Goal: Information Seeking & Learning: Learn about a topic

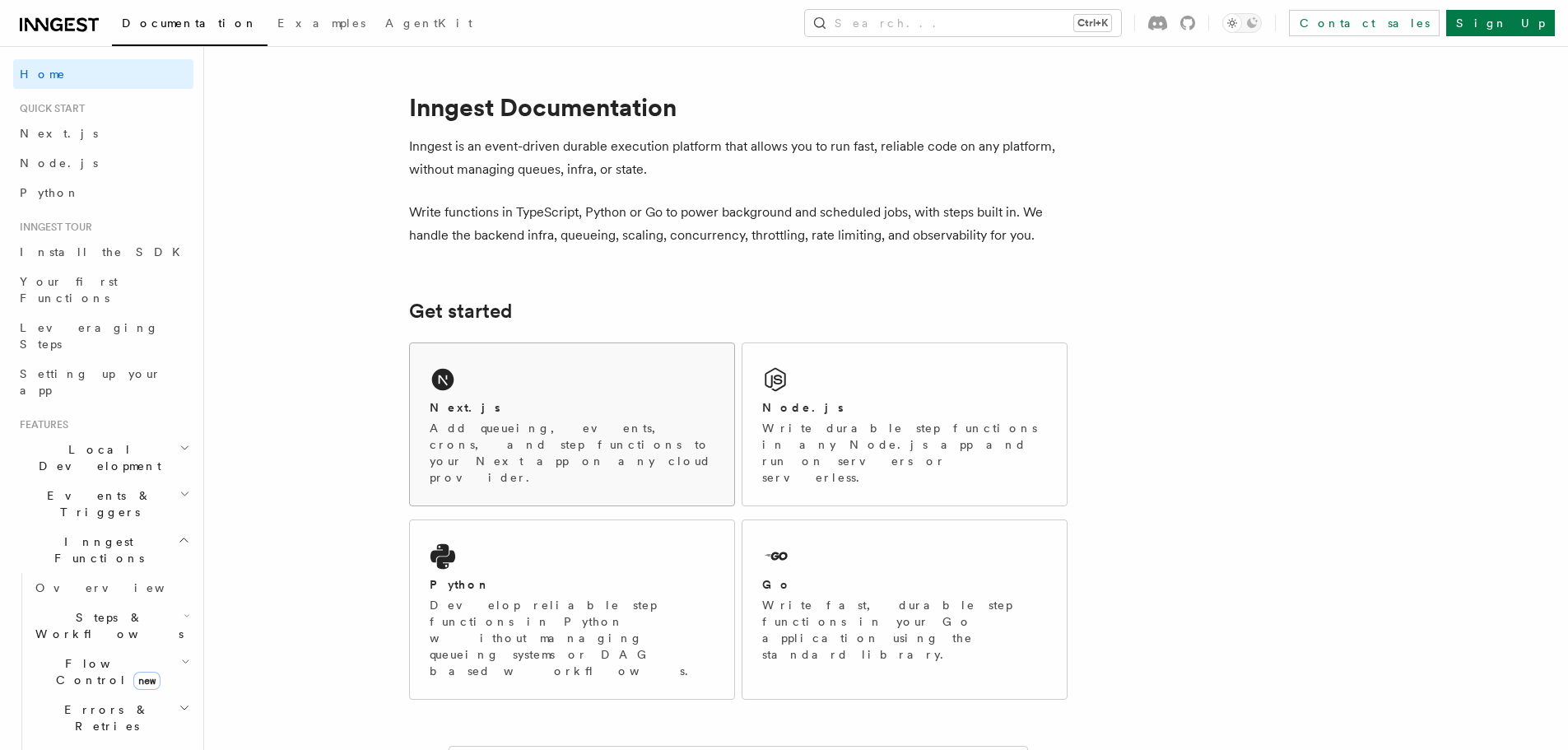
click at [542, 409] on div "Next.js" at bounding box center [572, 408] width 285 height 18
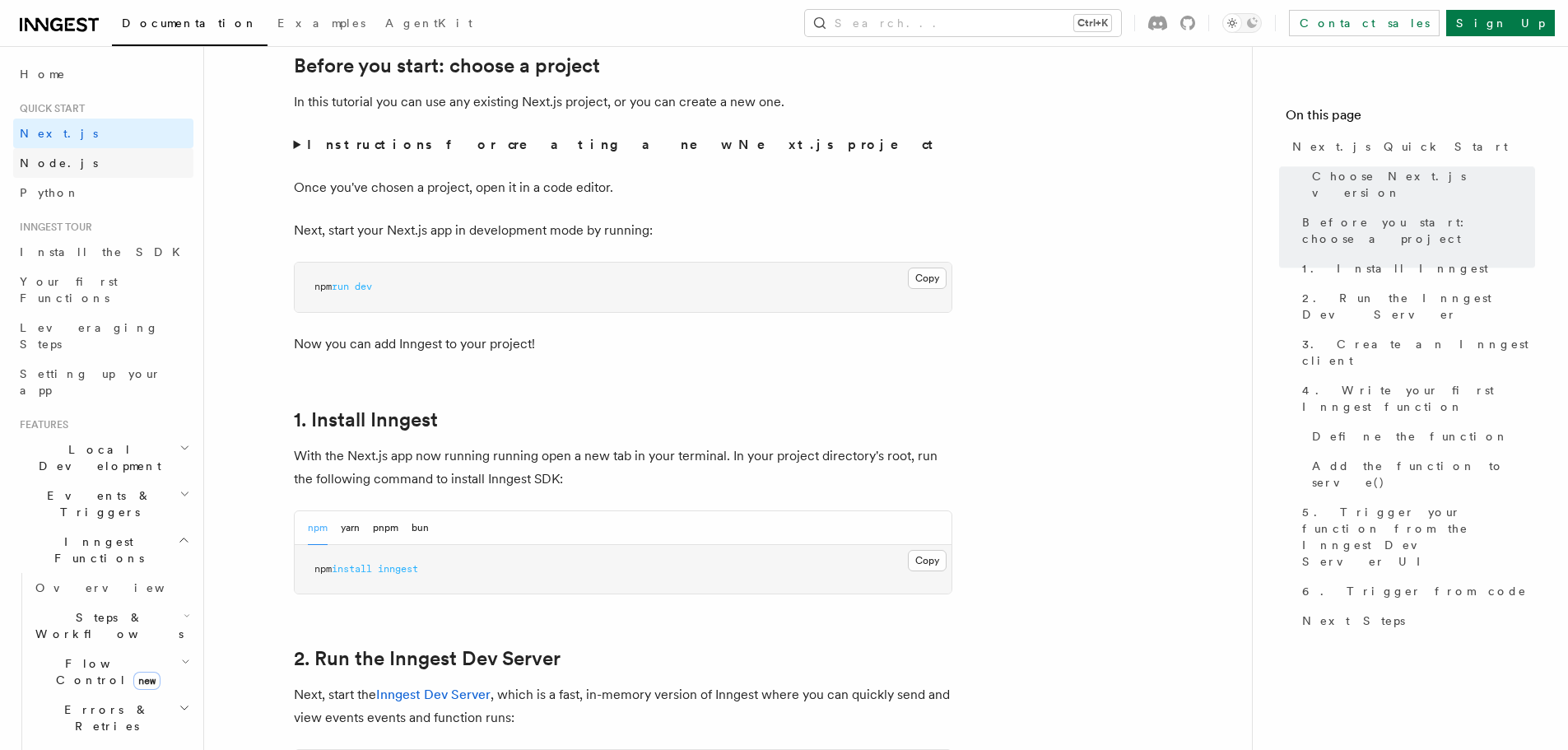
scroll to position [576, 0]
click at [66, 72] on link "Home" at bounding box center [102, 74] width 180 height 30
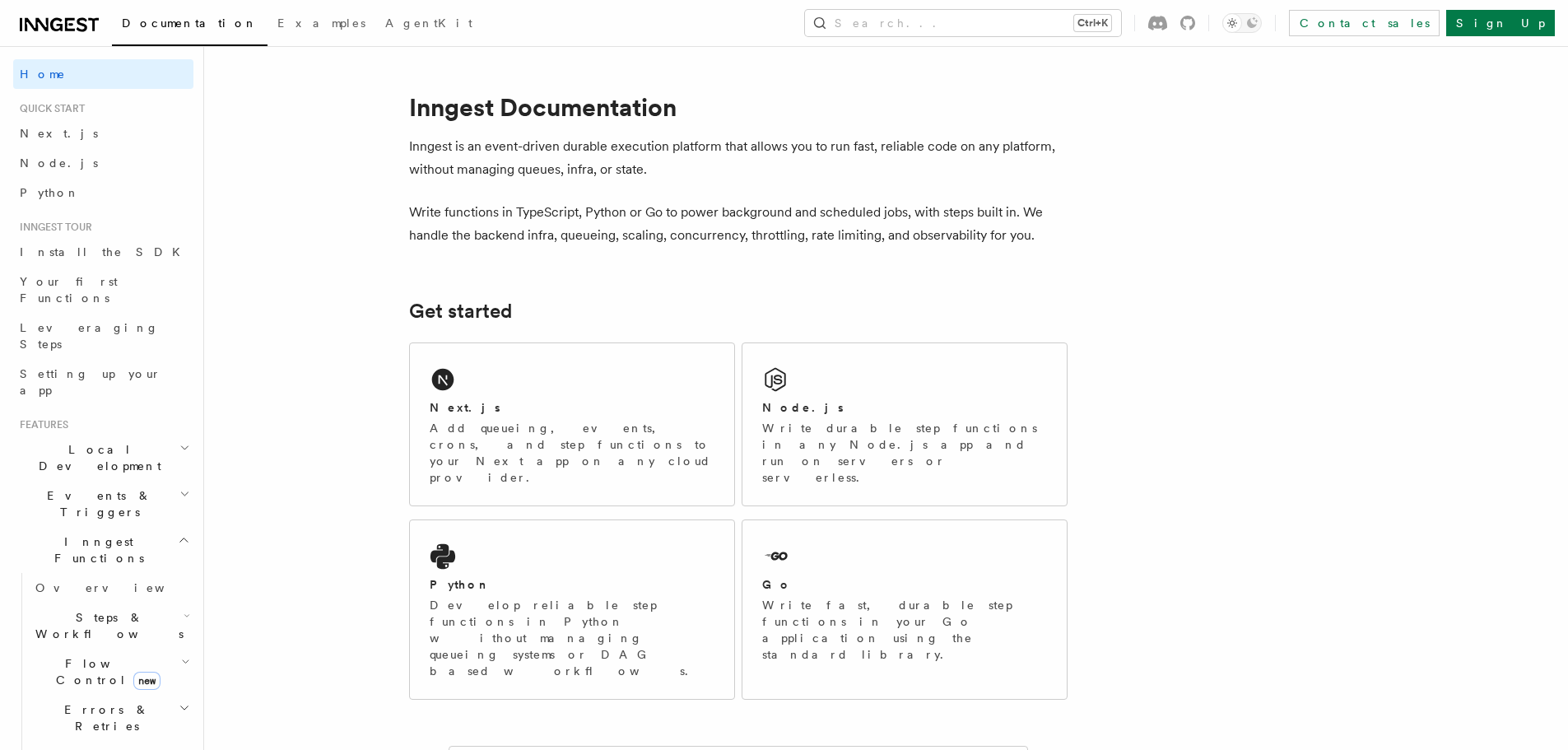
click at [451, 113] on h1 "Inngest Documentation" at bounding box center [738, 107] width 659 height 30
drag, startPoint x: 451, startPoint y: 113, endPoint x: 670, endPoint y: 109, distance: 219.0
click at [670, 109] on h1 "Inngest Documentation" at bounding box center [738, 107] width 659 height 30
